Goal: Task Accomplishment & Management: Use online tool/utility

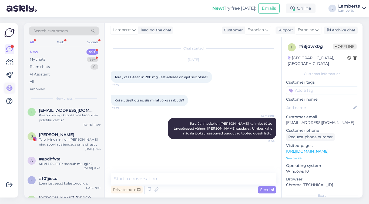
click at [8, 90] on icon at bounding box center [9, 88] width 6 height 6
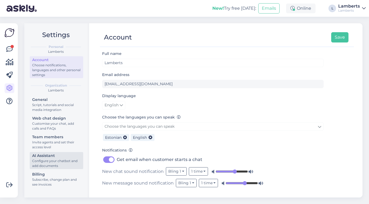
click at [51, 161] on div "Configure your chatbot and add documents" at bounding box center [56, 163] width 49 height 10
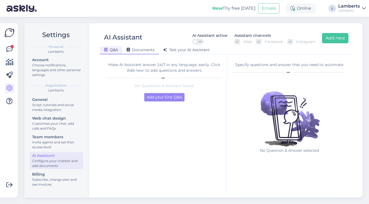
click at [140, 50] on span "Documents" at bounding box center [141, 49] width 28 height 5
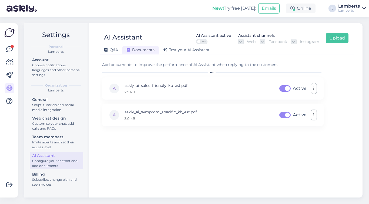
click at [120, 50] on div "Q&A" at bounding box center [111, 50] width 22 height 8
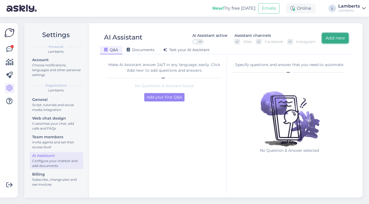
click at [330, 39] on button "Add new" at bounding box center [335, 38] width 26 height 10
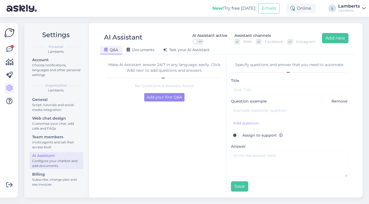
click at [205, 77] on div at bounding box center [164, 77] width 116 height 3
click at [141, 50] on span "Documents" at bounding box center [141, 49] width 28 height 5
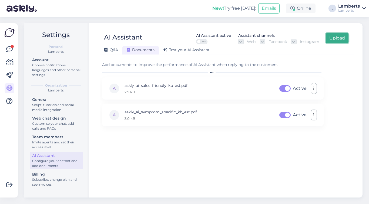
click at [337, 38] on button "Upload" at bounding box center [337, 38] width 23 height 10
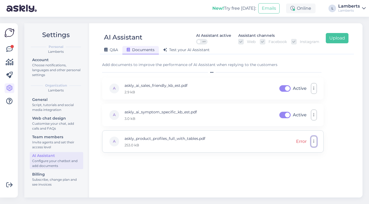
click at [311, 141] on button "button" at bounding box center [314, 141] width 6 height 11
click at [289, 151] on link "Download" at bounding box center [290, 153] width 54 height 13
click at [315, 144] on button "button" at bounding box center [314, 141] width 6 height 11
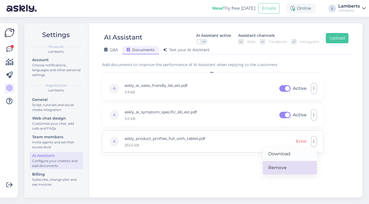
click at [297, 171] on link "Remove" at bounding box center [290, 167] width 54 height 13
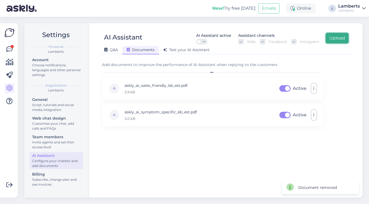
click at [338, 41] on button "Upload" at bounding box center [337, 38] width 23 height 10
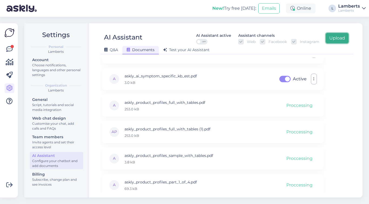
scroll to position [39, 0]
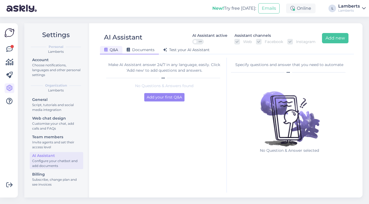
click at [144, 51] on span "Documents" at bounding box center [141, 49] width 28 height 5
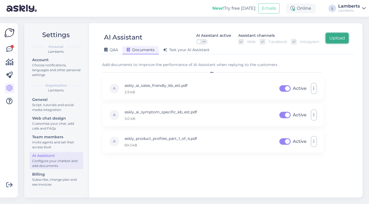
click at [338, 40] on button "Upload" at bounding box center [337, 38] width 23 height 10
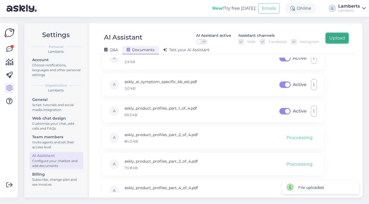
scroll to position [39, 0]
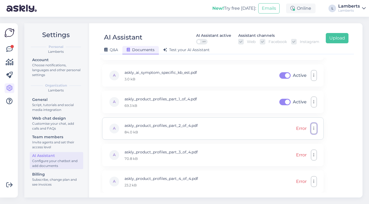
click at [313, 129] on icon "button" at bounding box center [313, 128] width 1 height 4
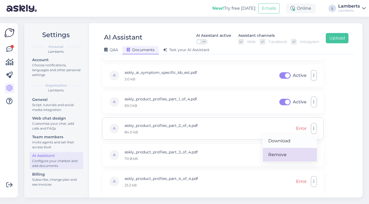
click at [291, 152] on link "Remove" at bounding box center [290, 154] width 54 height 13
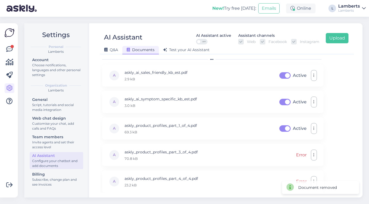
scroll to position [13, 0]
click at [339, 40] on button "Upload" at bounding box center [337, 38] width 23 height 10
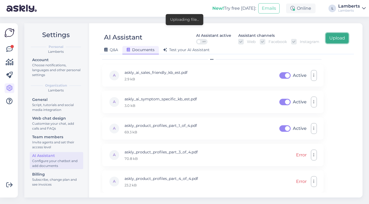
scroll to position [39, 0]
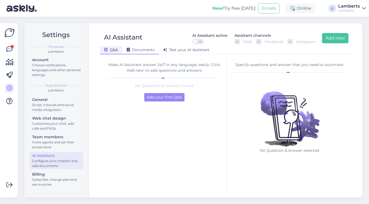
click at [141, 53] on div "Documents" at bounding box center [140, 50] width 36 height 8
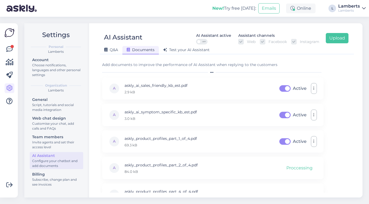
scroll to position [13, 0]
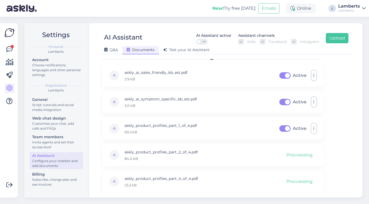
click at [338, 44] on div "Q&A Documents Test your AI Assistant" at bounding box center [224, 48] width 248 height 9
click at [338, 42] on button "Upload" at bounding box center [337, 38] width 23 height 10
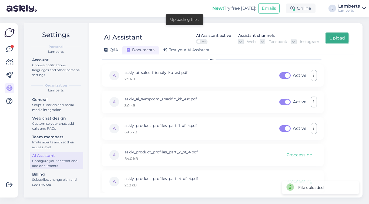
scroll to position [39, 0]
